Goal: Information Seeking & Learning: Check status

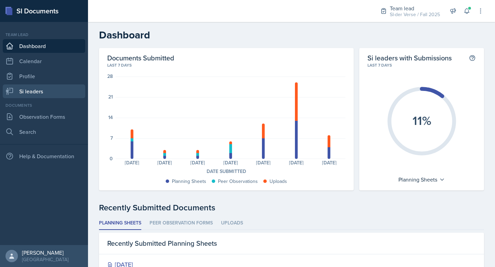
click at [49, 92] on link "Si leaders" at bounding box center [44, 92] width 83 height 14
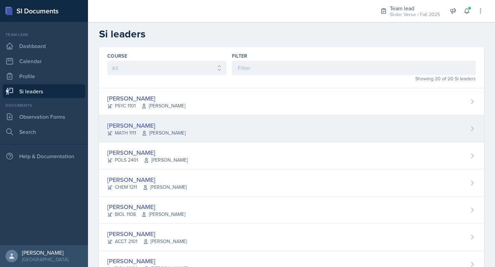
scroll to position [1, 0]
click at [159, 126] on div "[PERSON_NAME]" at bounding box center [146, 125] width 78 height 9
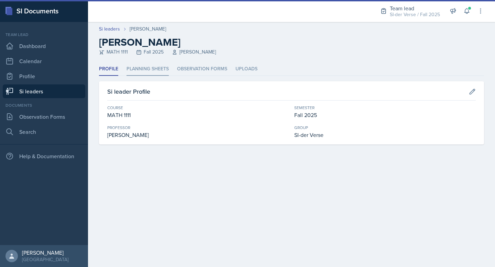
click at [137, 72] on li "Planning Sheets" at bounding box center [148, 69] width 42 height 13
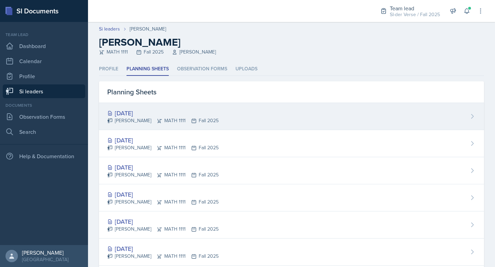
click at [170, 112] on div "[DATE]" at bounding box center [162, 113] width 111 height 9
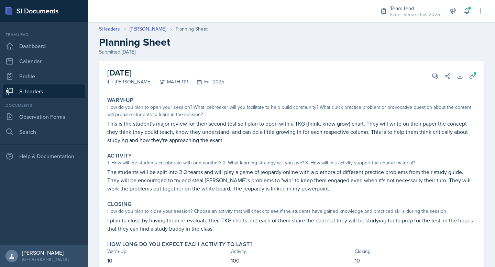
scroll to position [25, 0]
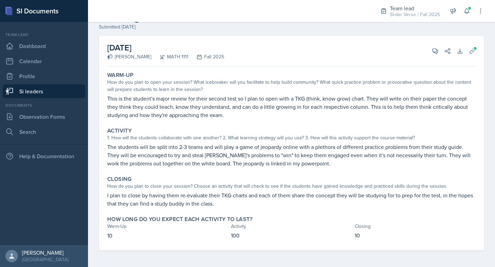
click at [63, 91] on link "Si leaders" at bounding box center [44, 92] width 83 height 14
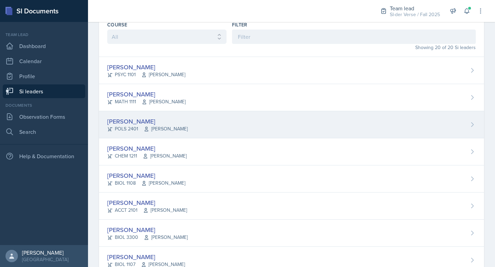
scroll to position [13, 0]
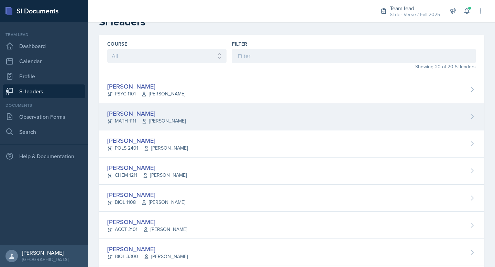
click at [128, 107] on div "Anna Bintliff MATH 1111 Yan Xia" at bounding box center [291, 116] width 385 height 27
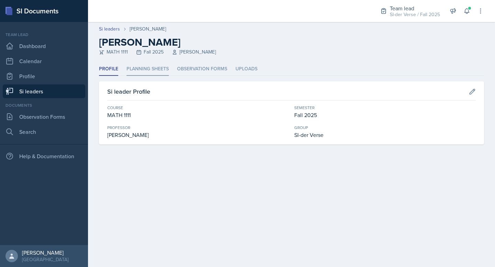
click at [136, 73] on li "Planning Sheets" at bounding box center [148, 69] width 42 height 13
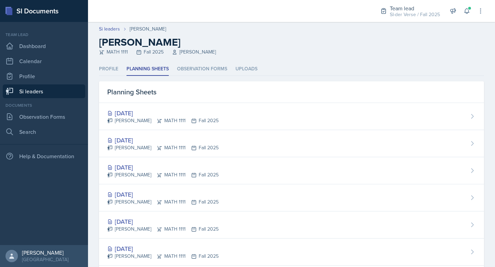
click at [124, 107] on div "Oct 14th, 2025 Anna Bintliff MATH 1111 Fall 2025" at bounding box center [291, 116] width 385 height 27
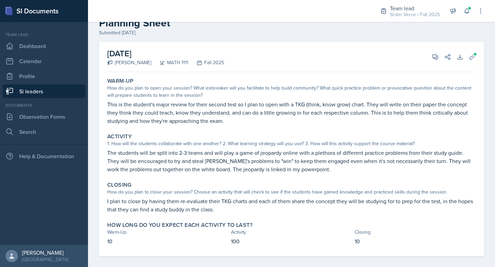
scroll to position [25, 0]
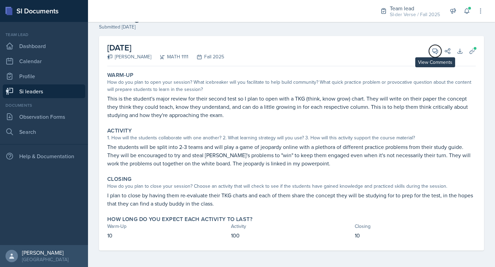
click at [432, 50] on icon at bounding box center [435, 51] width 7 height 7
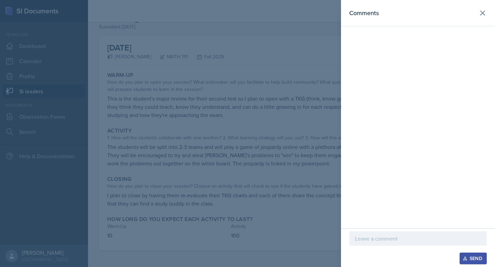
click at [366, 242] on p at bounding box center [418, 239] width 126 height 8
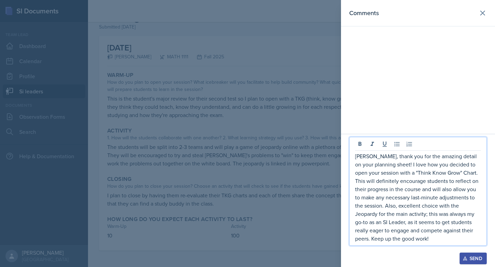
drag, startPoint x: 479, startPoint y: 257, endPoint x: 473, endPoint y: 261, distance: 7.1
click at [479, 257] on div "Send" at bounding box center [473, 259] width 18 height 6
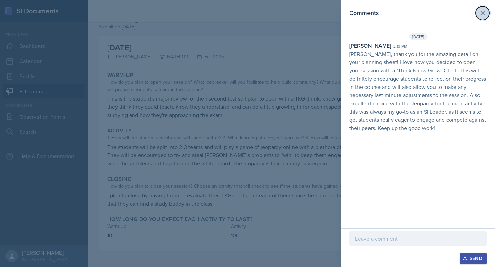
click at [483, 15] on icon at bounding box center [483, 13] width 8 height 8
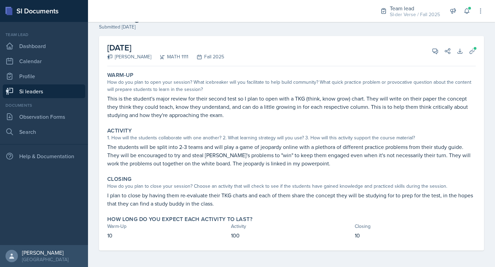
click at [47, 89] on link "Si leaders" at bounding box center [44, 92] width 83 height 14
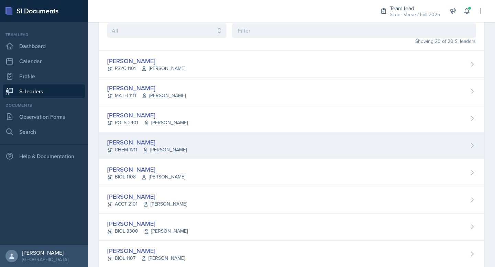
scroll to position [64, 0]
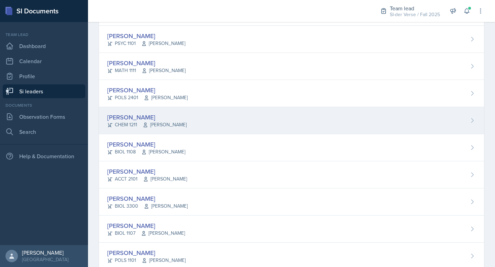
click at [149, 128] on span "Mario Monge" at bounding box center [165, 124] width 44 height 7
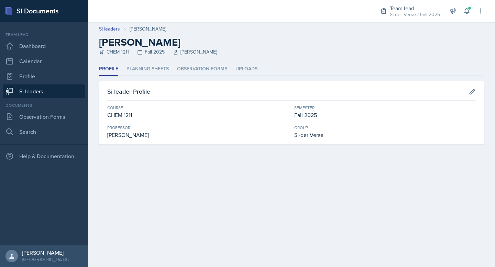
click at [44, 90] on link "Si leaders" at bounding box center [44, 92] width 83 height 14
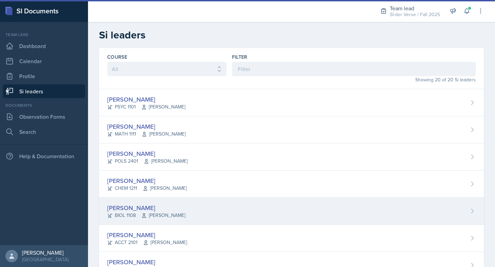
click at [138, 216] on div "BIOL 1108 Anisa Jahangri" at bounding box center [146, 215] width 78 height 7
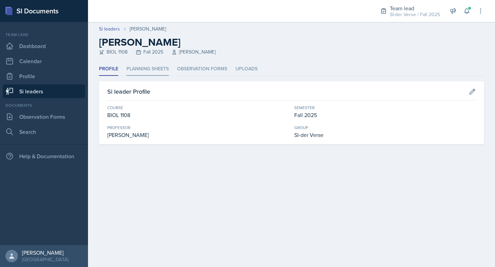
click at [140, 68] on li "Planning Sheets" at bounding box center [148, 69] width 42 height 13
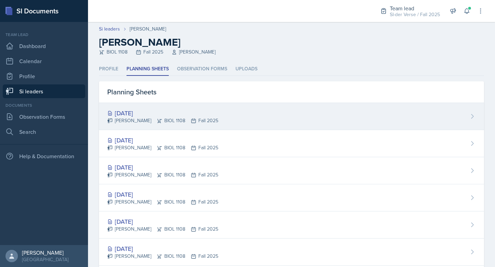
click at [141, 111] on div "[DATE]" at bounding box center [162, 113] width 111 height 9
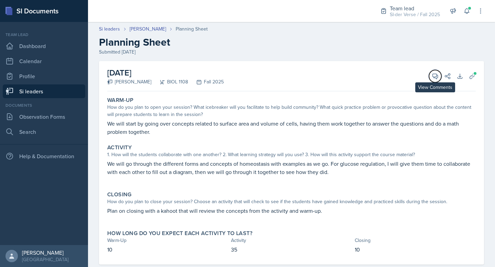
click at [433, 74] on icon at bounding box center [435, 76] width 5 height 5
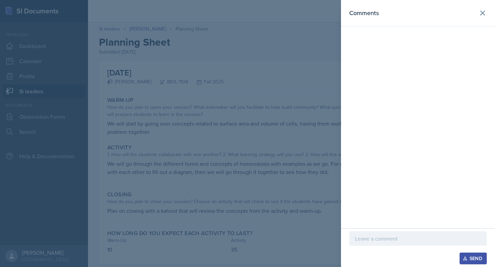
click at [382, 236] on p at bounding box center [418, 239] width 126 height 8
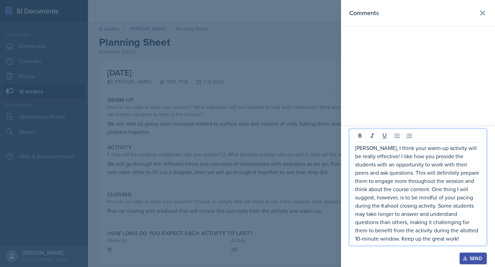
drag, startPoint x: 472, startPoint y: 259, endPoint x: 456, endPoint y: 251, distance: 18.3
click at [472, 259] on div "Send" at bounding box center [473, 259] width 18 height 6
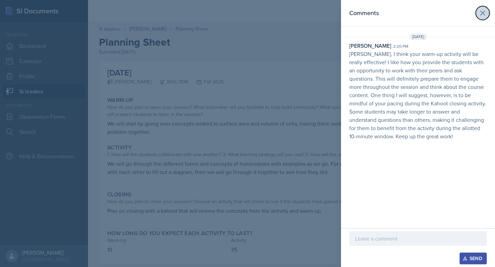
drag, startPoint x: 485, startPoint y: 15, endPoint x: 485, endPoint y: 11, distance: 4.1
click at [485, 15] on icon at bounding box center [483, 13] width 8 height 8
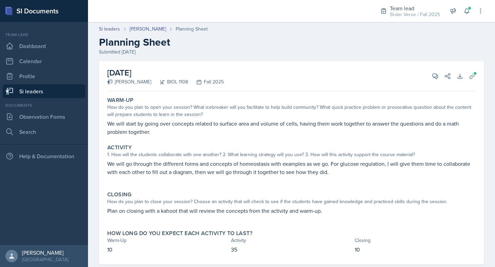
click at [180, 54] on div "Submitted Oct 12th, 2025" at bounding box center [291, 51] width 385 height 7
click at [36, 93] on link "Si leaders" at bounding box center [44, 92] width 83 height 14
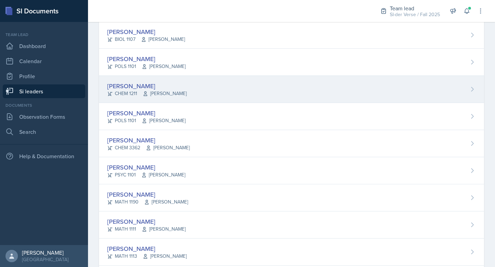
scroll to position [218, 0]
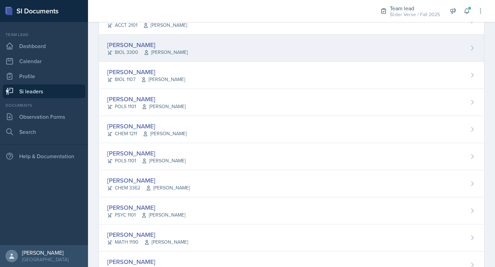
click at [112, 45] on div "[PERSON_NAME]" at bounding box center [147, 44] width 80 height 9
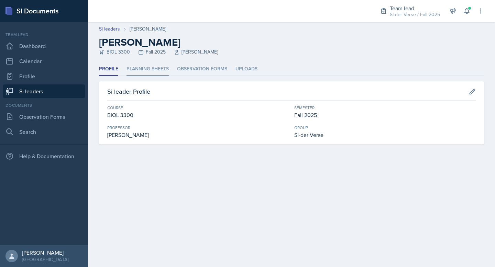
click at [146, 64] on li "Planning Sheets" at bounding box center [148, 69] width 42 height 13
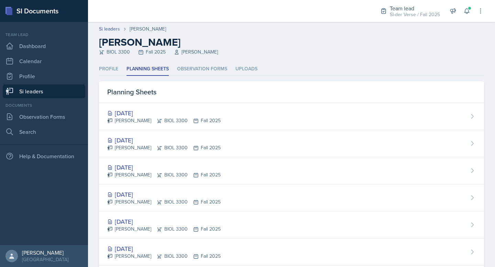
click at [51, 92] on link "Si leaders" at bounding box center [44, 92] width 83 height 14
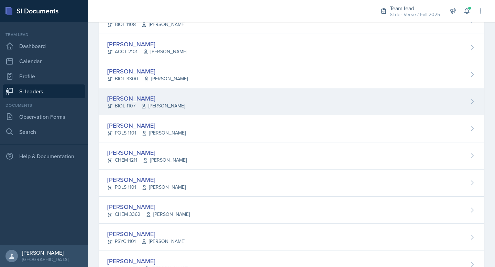
scroll to position [215, 0]
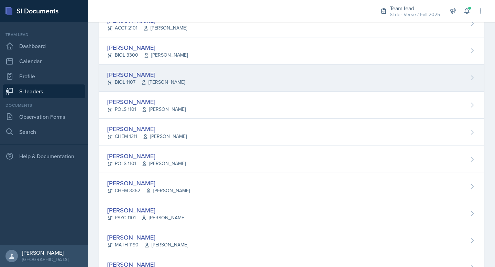
click at [156, 73] on div "[PERSON_NAME]" at bounding box center [146, 74] width 78 height 9
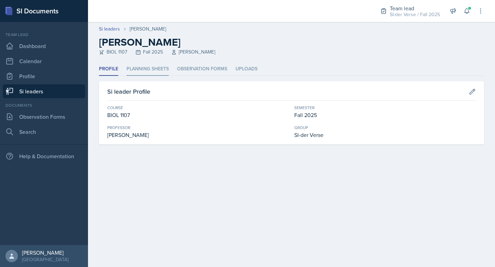
click at [146, 70] on li "Planning Sheets" at bounding box center [148, 69] width 42 height 13
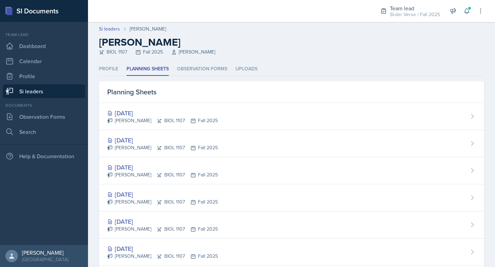
click at [44, 89] on link "Si leaders" at bounding box center [44, 92] width 83 height 14
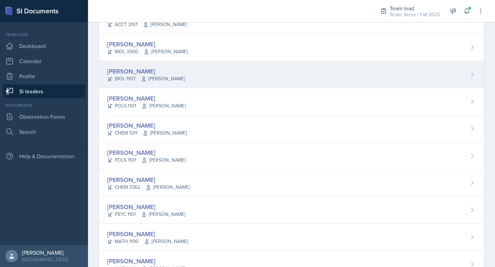
scroll to position [282, 0]
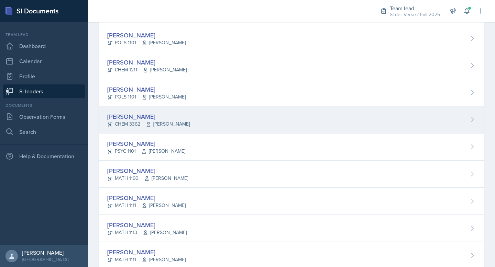
click at [142, 113] on div "[PERSON_NAME]" at bounding box center [148, 116] width 83 height 9
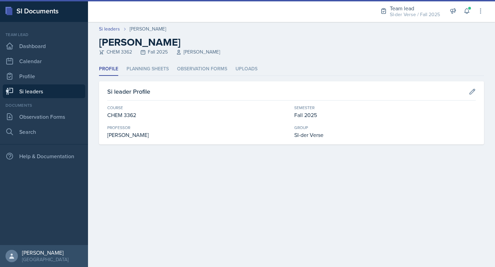
click at [159, 80] on div "Profile Planning Sheets Observation Forms Uploads Profile Planning Sheets Obser…" at bounding box center [291, 104] width 385 height 82
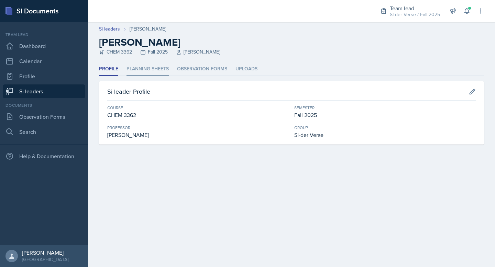
click at [157, 76] on li "Planning Sheets" at bounding box center [148, 69] width 42 height 13
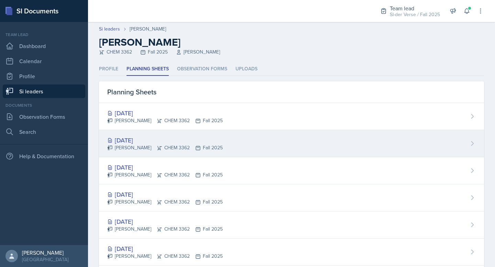
click at [124, 142] on div "[DATE]" at bounding box center [165, 140] width 116 height 9
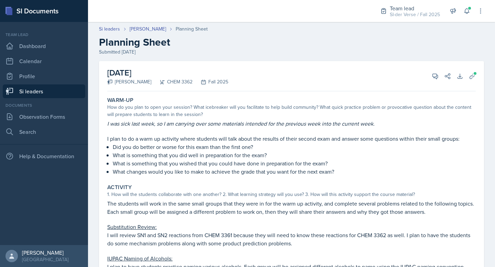
click at [157, 147] on p "Did you do better or worse for this exam than the first one?" at bounding box center [294, 147] width 363 height 8
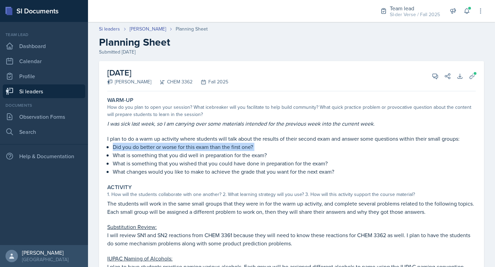
click at [157, 147] on p "Did you do better or worse for this exam than the first one?" at bounding box center [294, 147] width 363 height 8
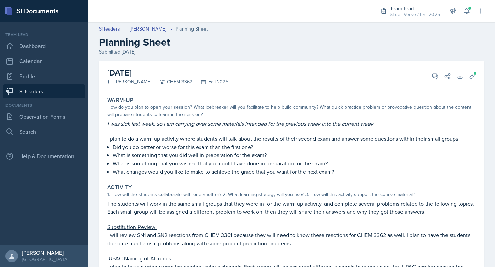
click at [154, 141] on p "I plan to do a warm up activity where students will talk about the results of t…" at bounding box center [291, 139] width 369 height 8
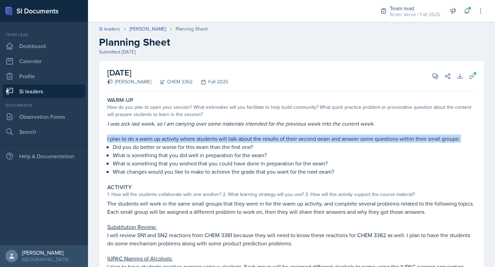
click at [154, 141] on p "I plan to do a warm up activity where students will talk about the results of t…" at bounding box center [291, 139] width 369 height 8
click at [432, 79] on icon at bounding box center [435, 76] width 7 height 7
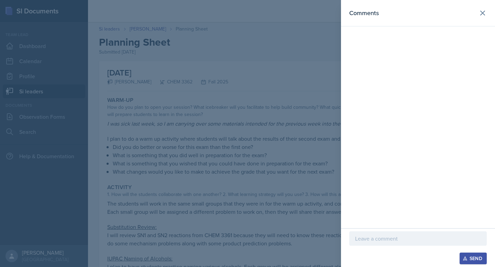
click at [374, 243] on div at bounding box center [418, 239] width 138 height 14
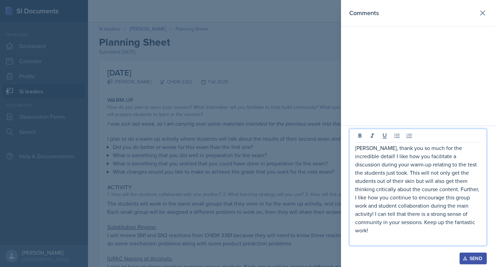
click at [466, 258] on icon "button" at bounding box center [465, 258] width 5 height 5
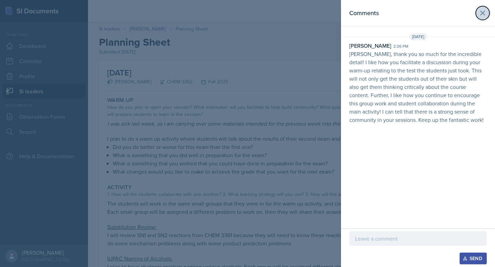
click at [482, 10] on icon at bounding box center [483, 13] width 8 height 8
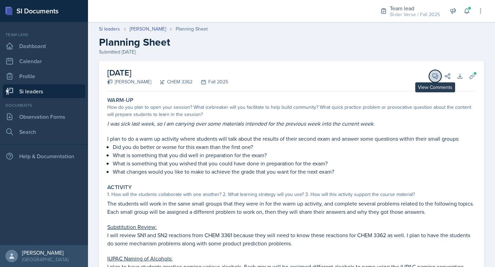
click at [432, 74] on icon at bounding box center [435, 76] width 7 height 7
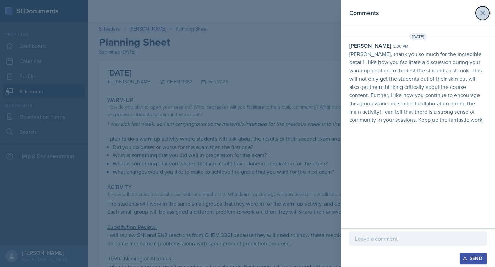
click at [481, 13] on icon at bounding box center [483, 13] width 8 height 8
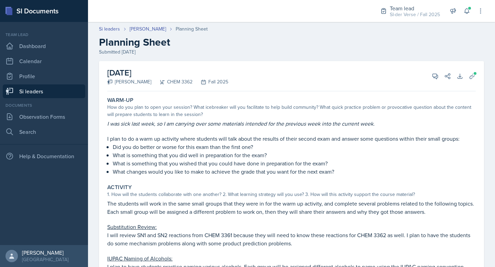
click at [20, 93] on link "Si leaders" at bounding box center [44, 92] width 83 height 14
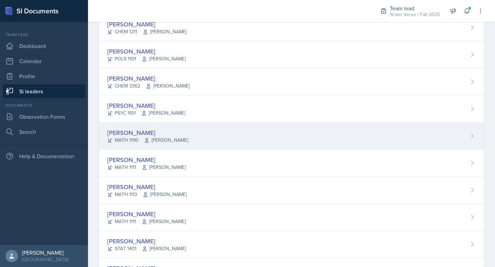
scroll to position [260, 0]
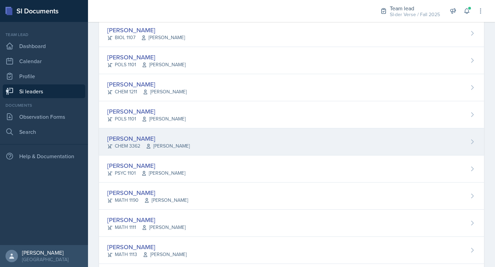
click at [163, 137] on div "[PERSON_NAME]" at bounding box center [148, 138] width 83 height 9
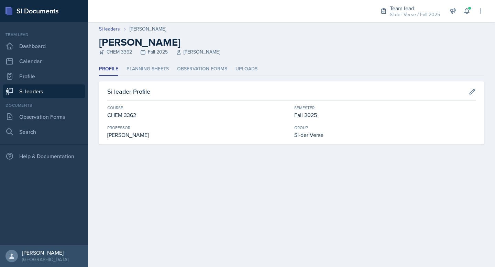
click at [139, 74] on li "Planning Sheets" at bounding box center [148, 69] width 42 height 13
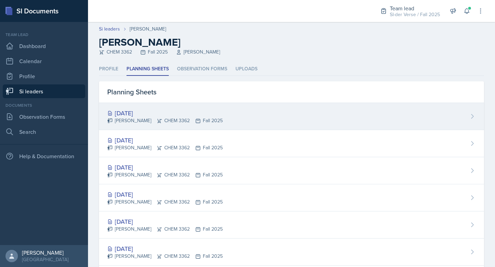
click at [135, 108] on div "Oct 15th, 2025 Jenny Kim CHEM 3362 Fall 2025" at bounding box center [291, 116] width 385 height 27
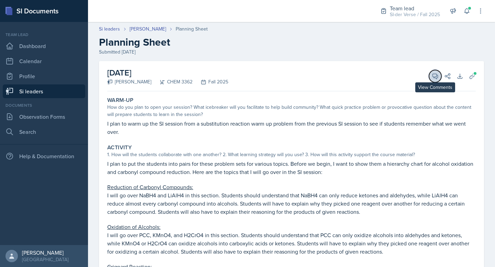
click at [429, 74] on button "View Comments" at bounding box center [435, 76] width 12 height 12
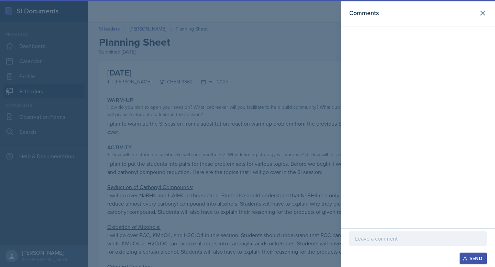
click at [315, 60] on div at bounding box center [247, 133] width 495 height 267
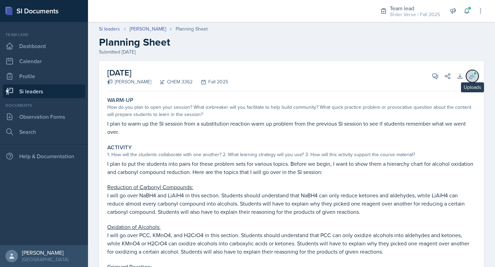
click at [467, 72] on button "Uploads" at bounding box center [472, 76] width 12 height 12
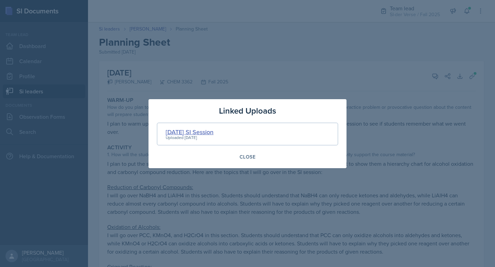
click at [187, 132] on div "10-15-2025 SI Session" at bounding box center [190, 132] width 48 height 9
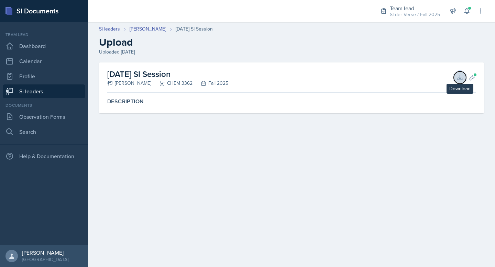
click at [460, 75] on icon at bounding box center [460, 77] width 4 height 4
click at [132, 29] on link "[PERSON_NAME]" at bounding box center [148, 28] width 36 height 7
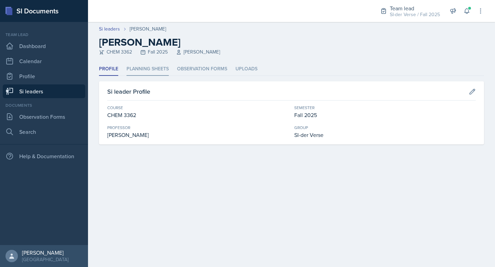
click at [140, 70] on li "Planning Sheets" at bounding box center [148, 69] width 42 height 13
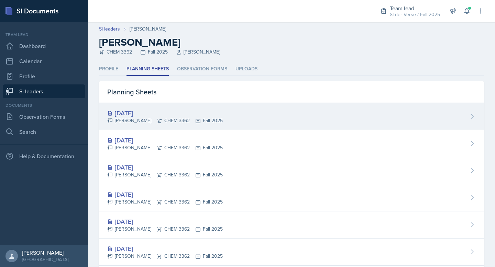
click at [127, 109] on div "[DATE]" at bounding box center [165, 113] width 116 height 9
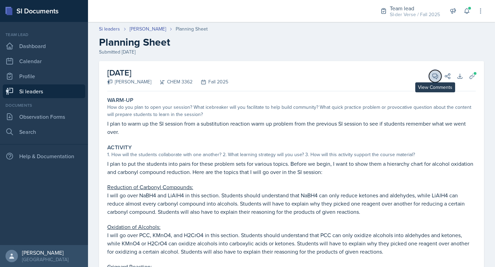
click at [433, 78] on icon at bounding box center [435, 76] width 7 height 7
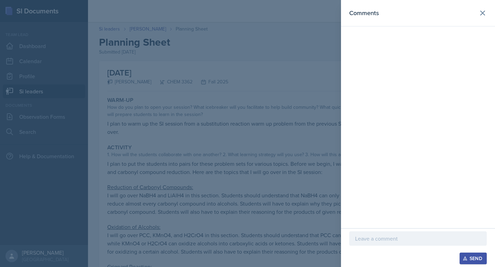
click at [366, 241] on p at bounding box center [418, 239] width 126 height 8
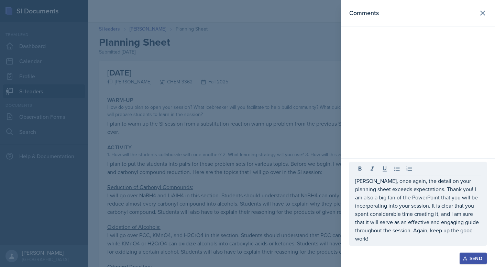
click at [471, 258] on div "Send" at bounding box center [473, 259] width 18 height 6
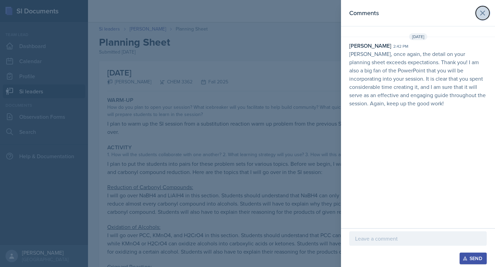
click at [484, 10] on icon at bounding box center [483, 13] width 8 height 8
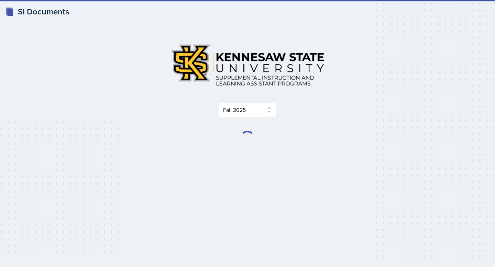
select select "2bed604d-1099-4043-b1bc-2365e8740244"
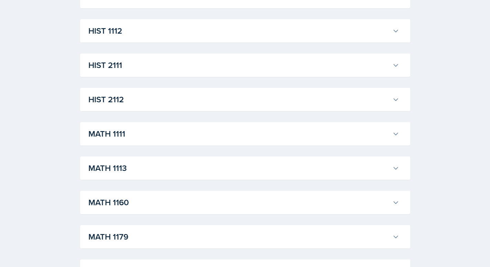
scroll to position [453, 0]
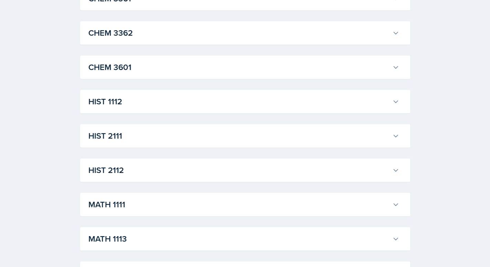
click at [124, 200] on h3 "MATH 1111" at bounding box center [238, 205] width 301 height 12
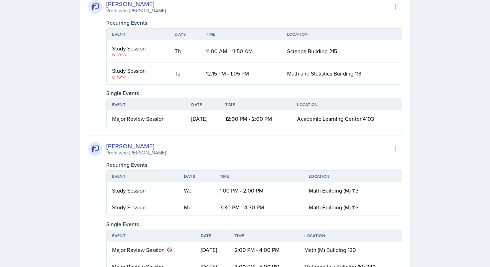
scroll to position [1050, 0]
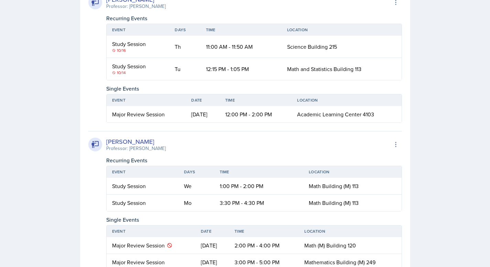
drag, startPoint x: 137, startPoint y: 233, endPoint x: 209, endPoint y: 232, distance: 71.9
click at [221, 123] on tr "Major Review Session [DATE] 12:00 PM - 2:00 PM Academic Learning Center 4103" at bounding box center [254, 114] width 295 height 17
drag, startPoint x: 118, startPoint y: 189, endPoint x: 125, endPoint y: 187, distance: 7.2
click at [125, 76] on div "10/14" at bounding box center [138, 73] width 52 height 6
drag, startPoint x: 118, startPoint y: 169, endPoint x: 138, endPoint y: 162, distance: 20.9
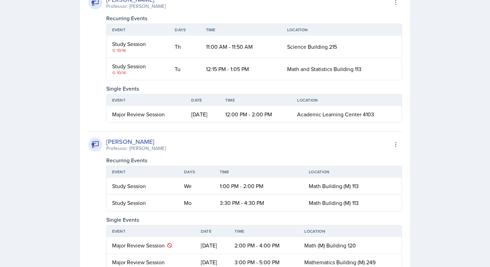
click at [135, 58] on td "Study Session 10/16" at bounding box center [138, 47] width 63 height 22
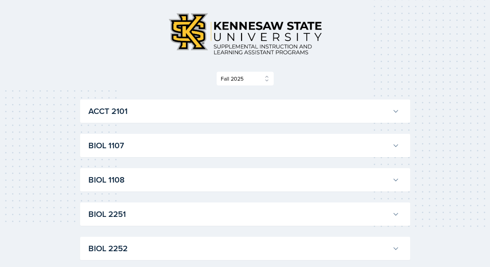
scroll to position [65, 0]
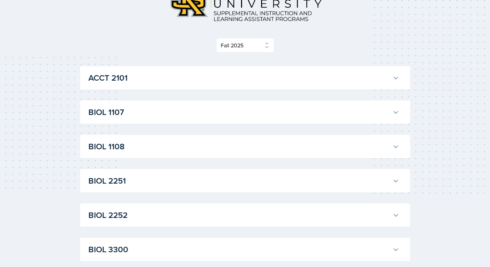
click at [128, 110] on h3 "BIOL 1107" at bounding box center [238, 112] width 301 height 12
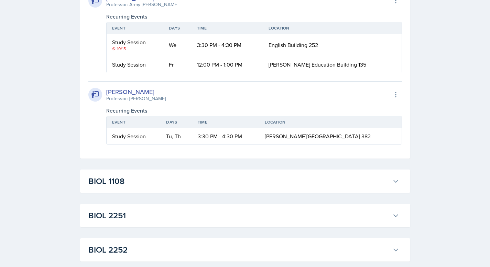
scroll to position [558, 0]
